Goal: Contribute content: Contribute content

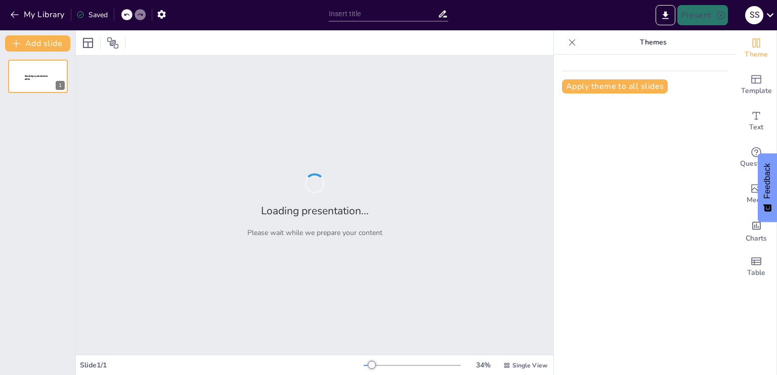
type input "Critical Insights into Lesson 5 of Class 9 CBSE English Language and Literature"
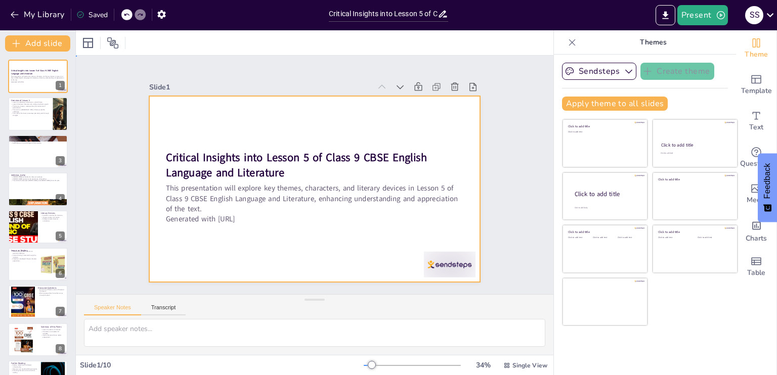
click at [253, 241] on div at bounding box center [302, 166] width 345 height 377
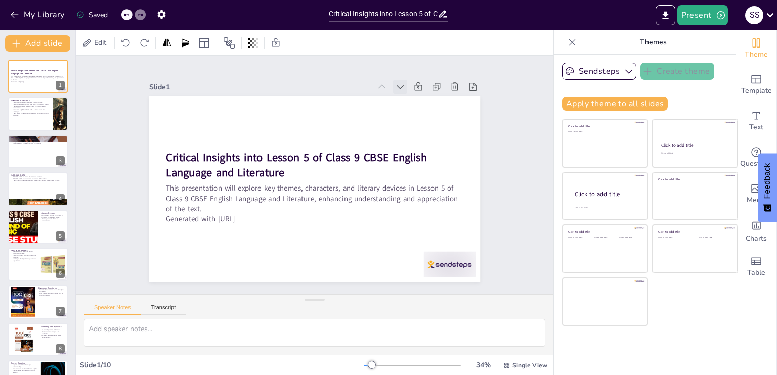
click at [215, 223] on div at bounding box center [206, 232] width 18 height 18
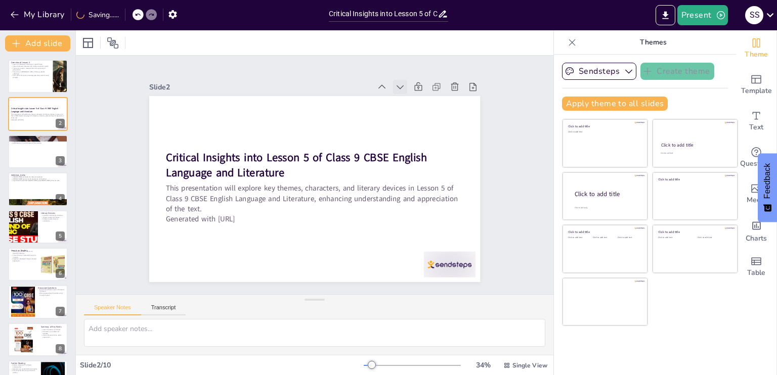
click at [345, 286] on div at bounding box center [336, 296] width 20 height 20
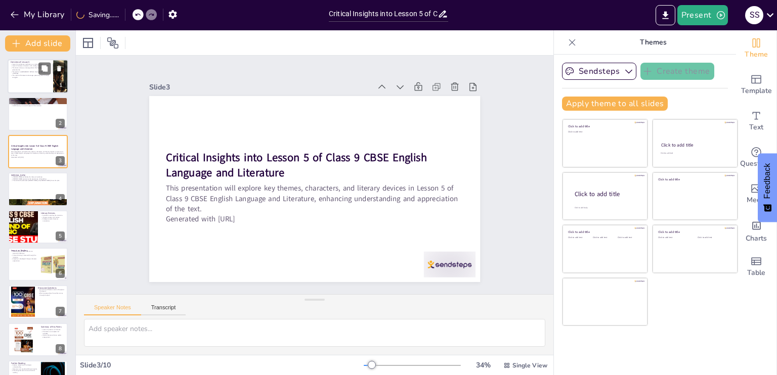
click at [37, 75] on p "The moral of the lesson encourages personal growth through struggles." at bounding box center [30, 77] width 39 height 4
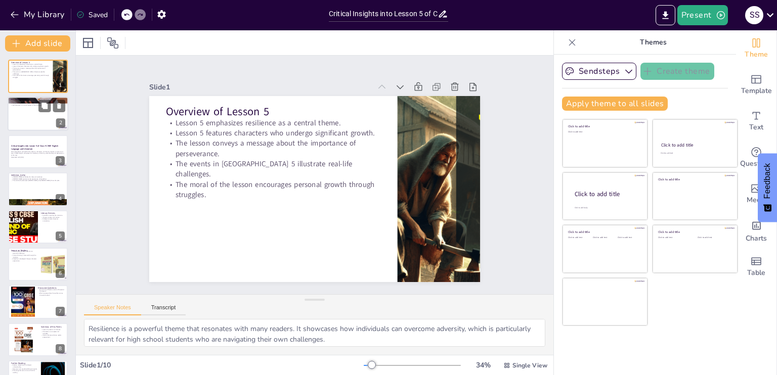
click at [26, 120] on div at bounding box center [38, 114] width 61 height 34
type textarea "The theme of resilience demonstrates how characters face adversity and emerge s…"
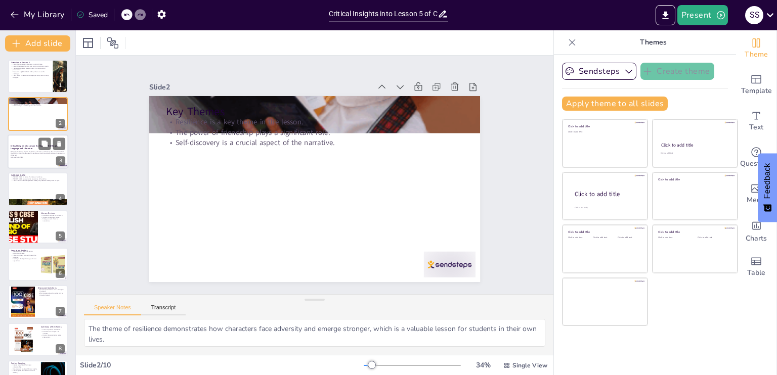
click at [32, 156] on p "Generated with [URL]" at bounding box center [38, 157] width 55 height 2
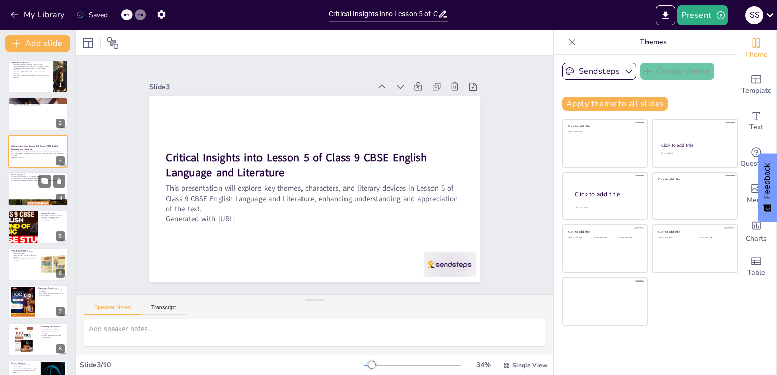
click at [23, 185] on div at bounding box center [38, 189] width 61 height 34
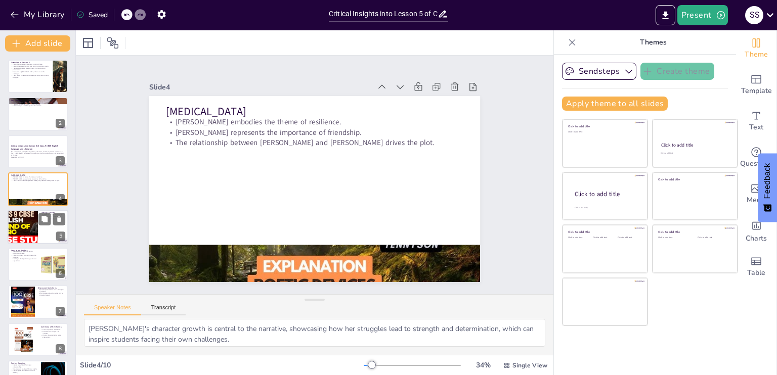
click at [28, 214] on div at bounding box center [22, 227] width 61 height 34
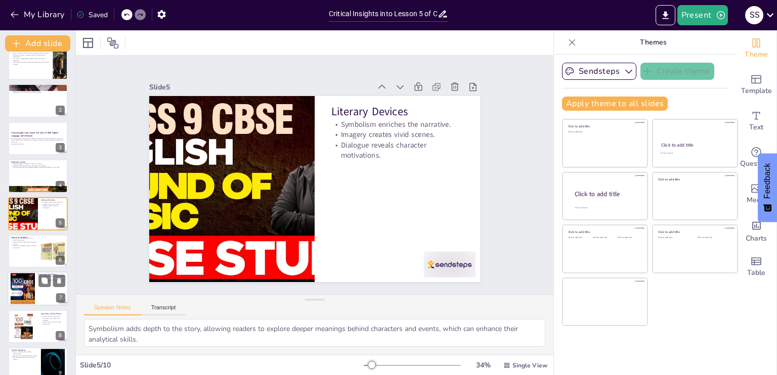
click at [30, 279] on div at bounding box center [23, 289] width 24 height 33
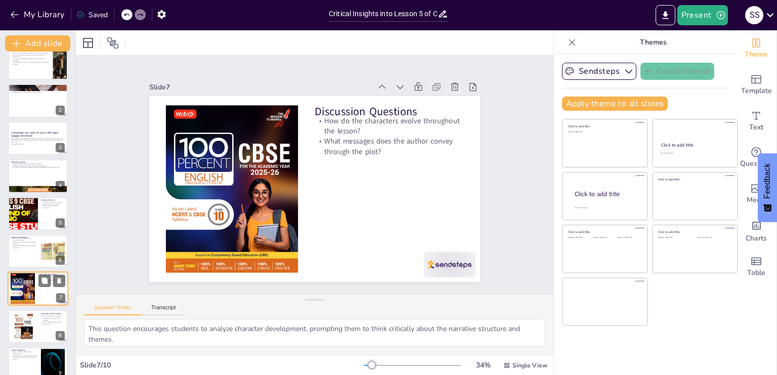
scroll to position [65, 0]
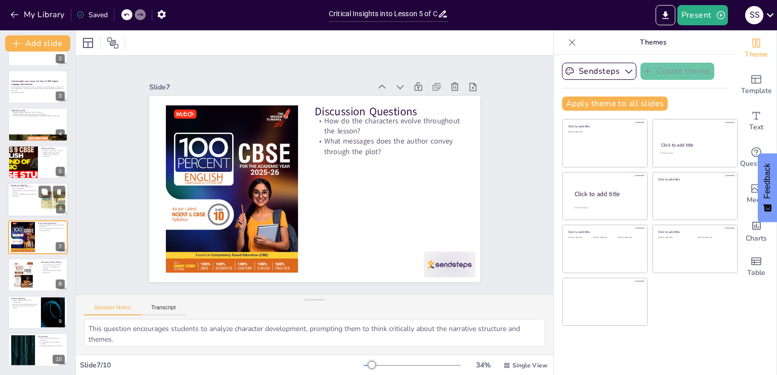
click at [22, 208] on div at bounding box center [38, 200] width 61 height 34
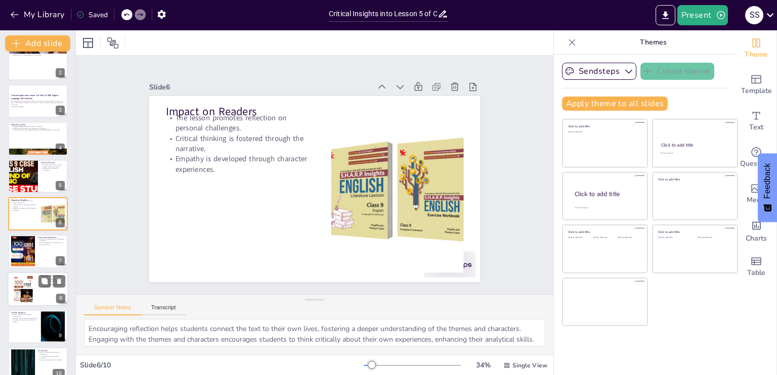
click at [35, 287] on div at bounding box center [22, 289] width 65 height 34
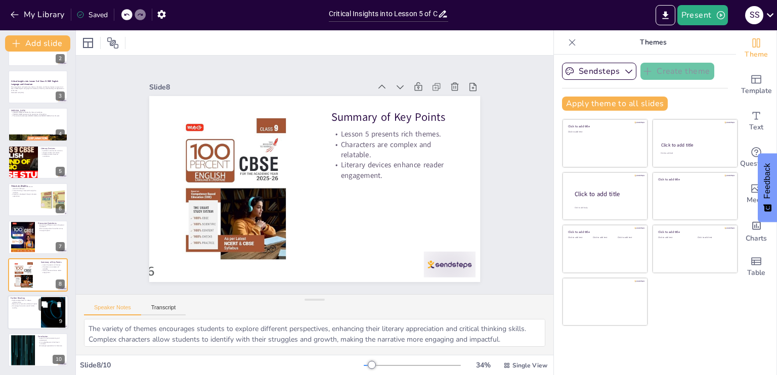
click at [18, 317] on div at bounding box center [38, 312] width 61 height 34
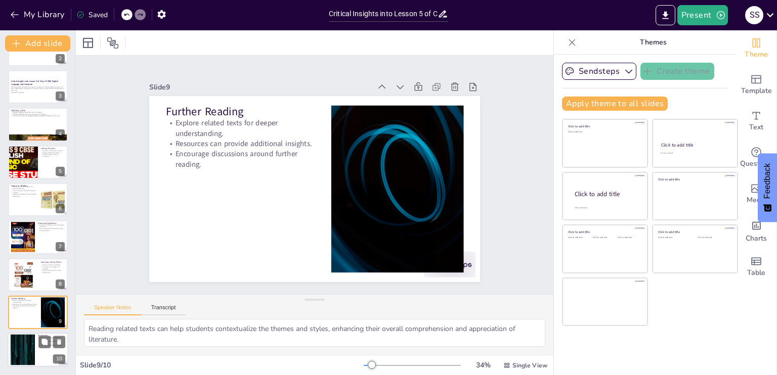
click at [25, 344] on div at bounding box center [22, 350] width 55 height 31
type textarea "The balance between entertainment and education makes literature more engaging …"
